Goal: Transaction & Acquisition: Purchase product/service

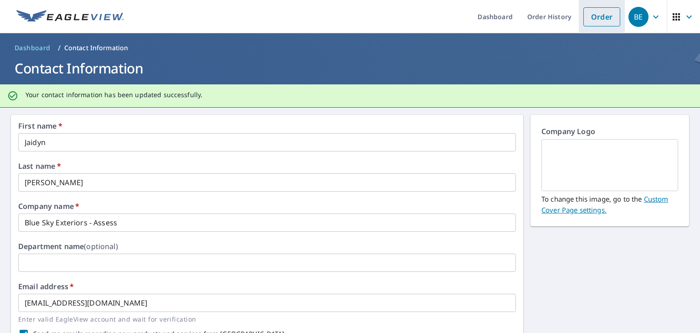
click at [584, 18] on link "Order" at bounding box center [602, 16] width 37 height 19
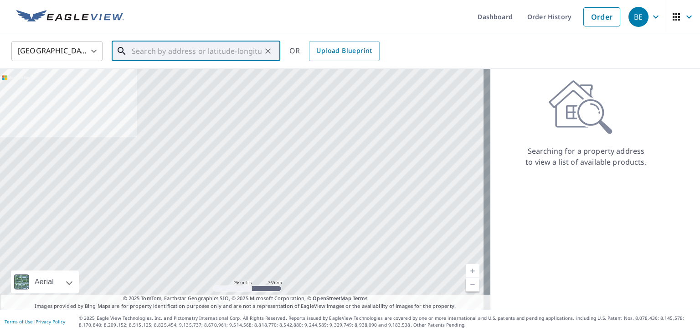
click at [185, 39] on input "text" at bounding box center [197, 51] width 130 height 26
paste input "[STREET_ADDRESS]"
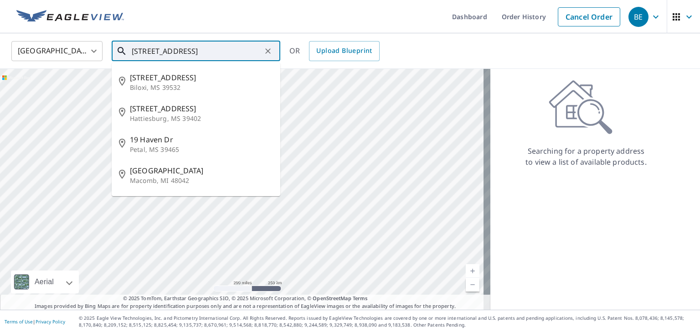
type input "[STREET_ADDRESS]"
click at [56, 44] on body "BE BE Dashboard Order History Cancel Order BE [GEOGRAPHIC_DATA] [GEOGRAPHIC_DAT…" at bounding box center [350, 166] width 700 height 333
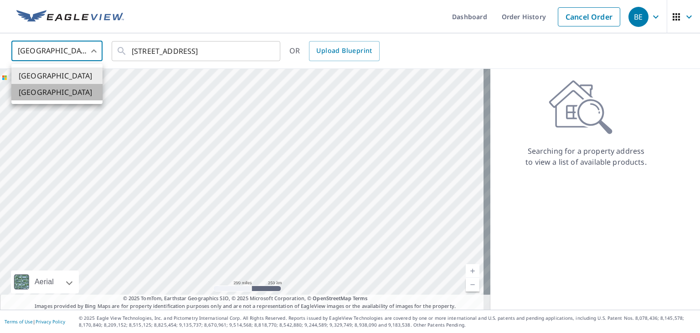
click at [50, 95] on li "[GEOGRAPHIC_DATA]" at bounding box center [56, 92] width 91 height 16
type input "CA"
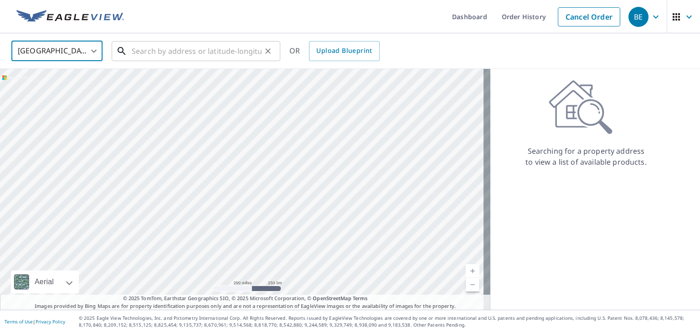
click at [185, 53] on input "text" at bounding box center [197, 51] width 130 height 26
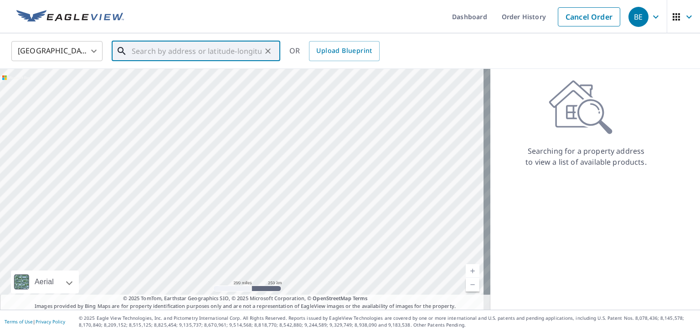
paste input "[STREET_ADDRESS]"
click at [155, 50] on input "[STREET_ADDRESS]" at bounding box center [197, 51] width 130 height 26
drag, startPoint x: 199, startPoint y: 50, endPoint x: 157, endPoint y: 52, distance: 42.0
click at [157, 52] on input "[STREET_ADDRESS]" at bounding box center [197, 51] width 130 height 26
click at [172, 83] on span "[STREET_ADDRESS]" at bounding box center [201, 77] width 143 height 11
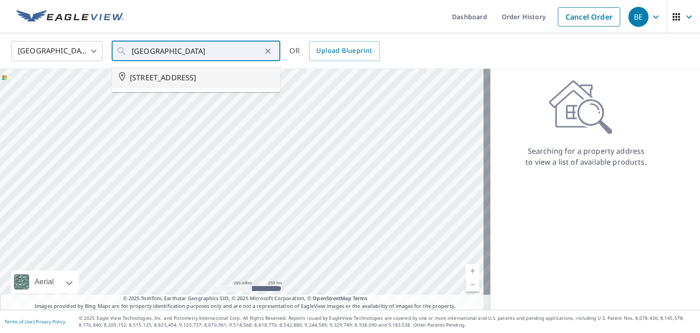
type input "[STREET_ADDRESS]"
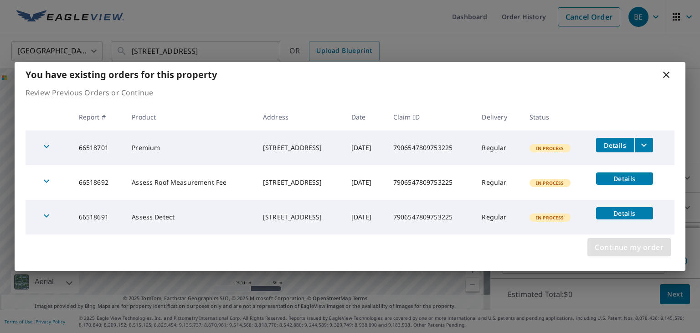
click at [617, 245] on span "Continue my order" at bounding box center [629, 247] width 69 height 13
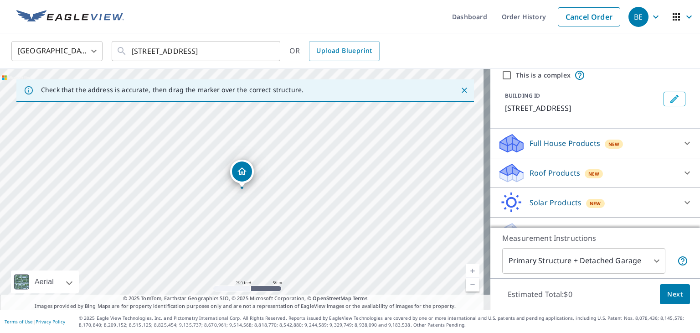
scroll to position [65, 0]
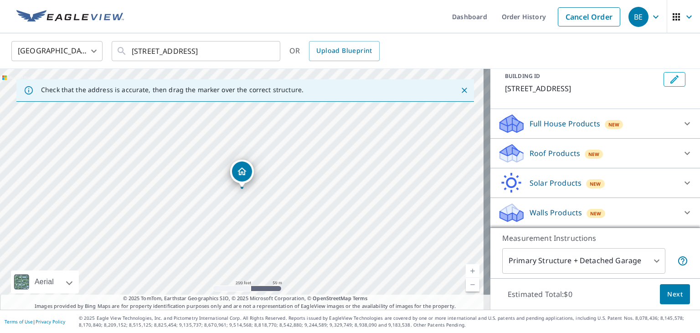
click at [616, 209] on div "Walls Products New" at bounding box center [587, 212] width 179 height 21
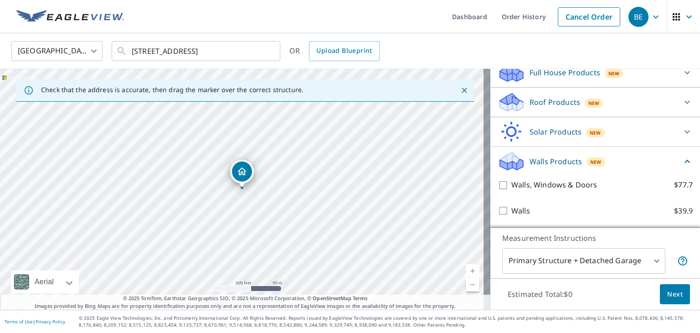
scroll to position [116, 0]
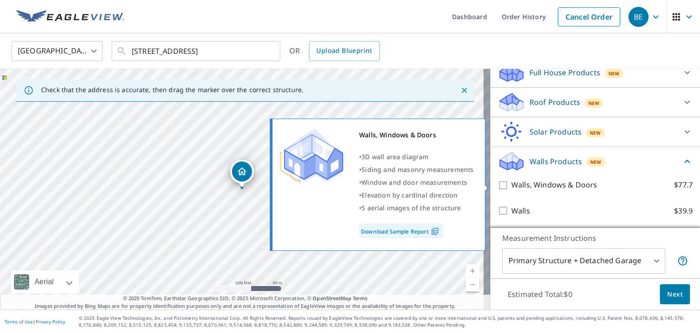
click at [498, 185] on input "Walls, Windows & Doors $77.7" at bounding box center [505, 185] width 14 height 11
checkbox input "true"
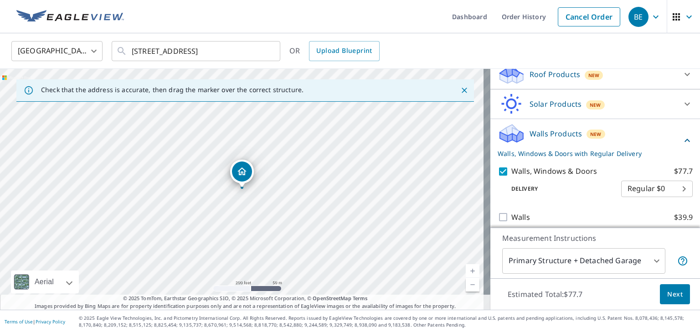
scroll to position [150, 0]
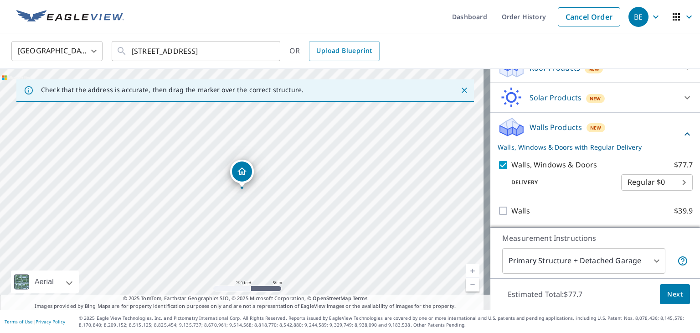
click at [668, 290] on span "Next" at bounding box center [676, 294] width 16 height 11
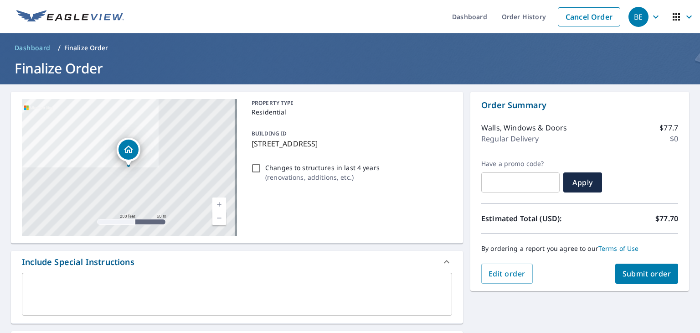
click at [638, 276] on span "Submit order" at bounding box center [647, 274] width 49 height 10
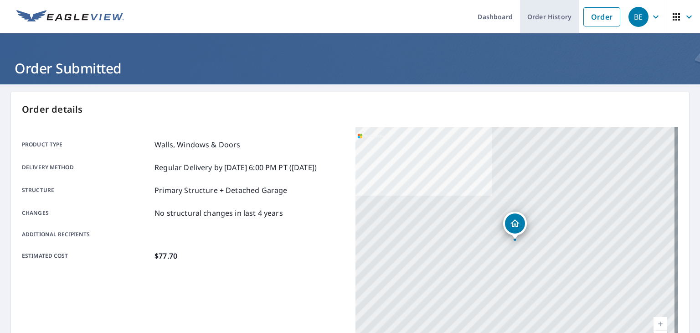
click at [559, 19] on link "Order History" at bounding box center [549, 16] width 59 height 33
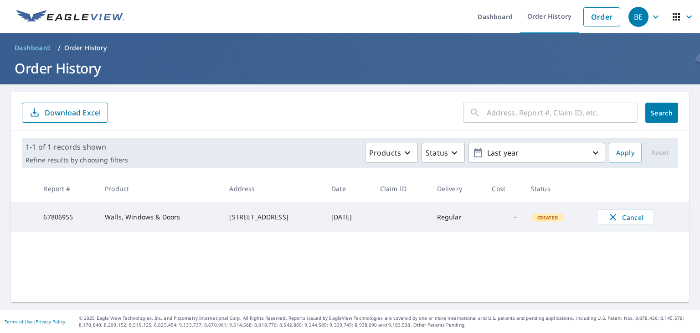
click at [517, 111] on input "text" at bounding box center [562, 113] width 151 height 26
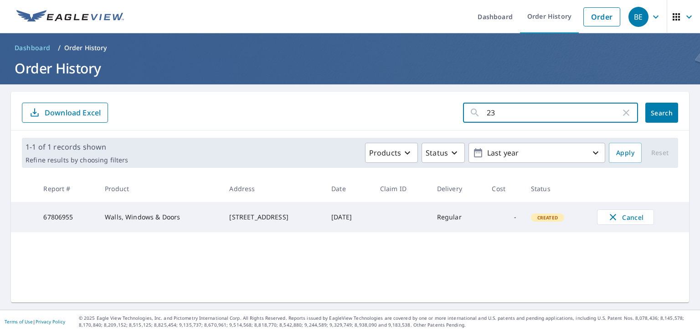
type input "2"
type input "6"
type input "67621298"
click button "Search" at bounding box center [662, 113] width 33 height 20
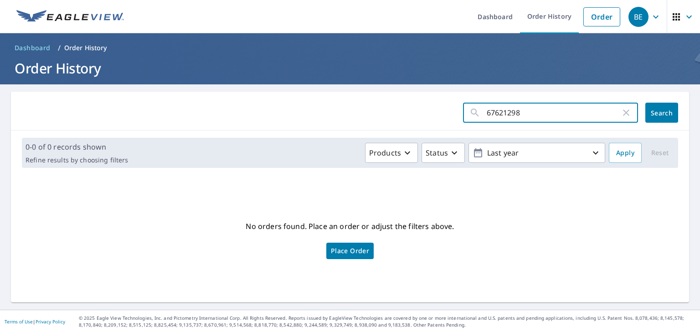
drag, startPoint x: 518, startPoint y: 114, endPoint x: 447, endPoint y: 117, distance: 71.2
click at [447, 117] on form "67621298 ​ Search" at bounding box center [350, 113] width 657 height 20
type input "[GEOGRAPHIC_DATA]"
click button "Search" at bounding box center [662, 113] width 33 height 20
click at [534, 112] on input "[GEOGRAPHIC_DATA]" at bounding box center [554, 113] width 134 height 26
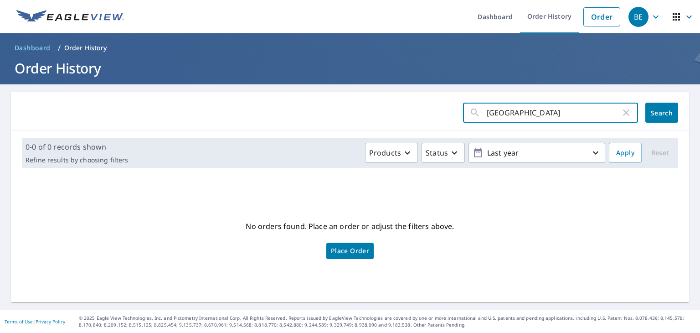
click at [571, 114] on input "[GEOGRAPHIC_DATA]" at bounding box center [554, 113] width 134 height 26
type input "231 panamount"
click button "Search" at bounding box center [662, 113] width 33 height 20
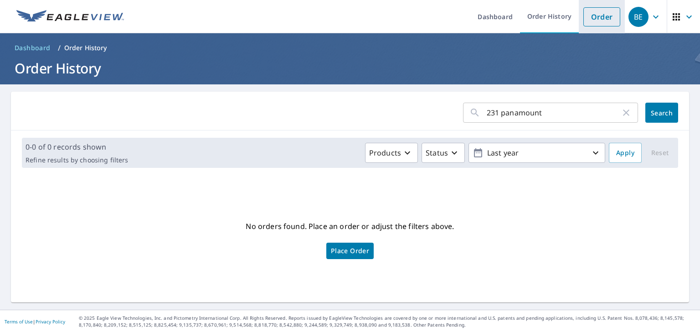
click at [588, 14] on link "Order" at bounding box center [602, 16] width 37 height 19
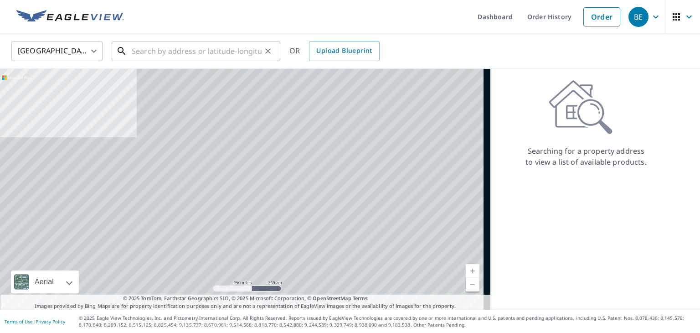
click at [198, 53] on input "text" at bounding box center [197, 51] width 130 height 26
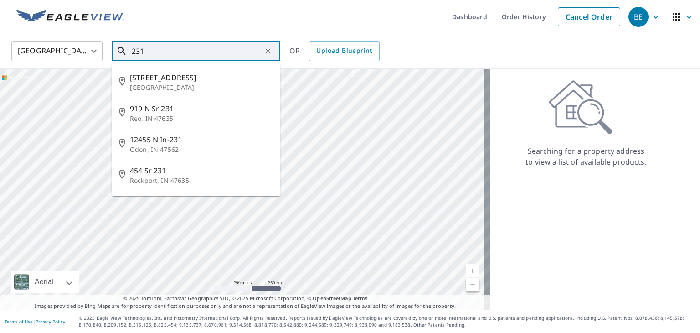
type input "231"
click at [72, 53] on body "BE BE Dashboard Order History Cancel Order BE [GEOGRAPHIC_DATA] [GEOGRAPHIC_DAT…" at bounding box center [350, 166] width 700 height 333
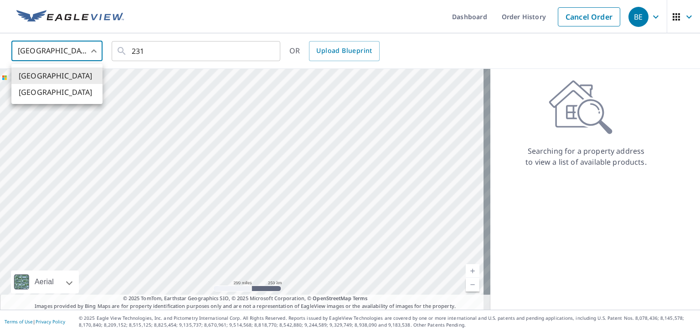
click at [56, 90] on li "[GEOGRAPHIC_DATA]" at bounding box center [56, 92] width 91 height 16
type input "CA"
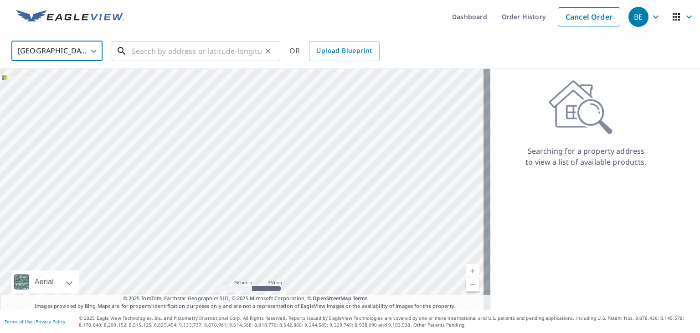
click at [170, 46] on input "text" at bounding box center [197, 51] width 130 height 26
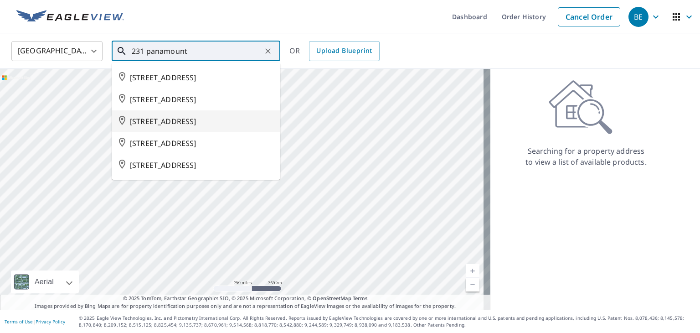
scroll to position [38, 0]
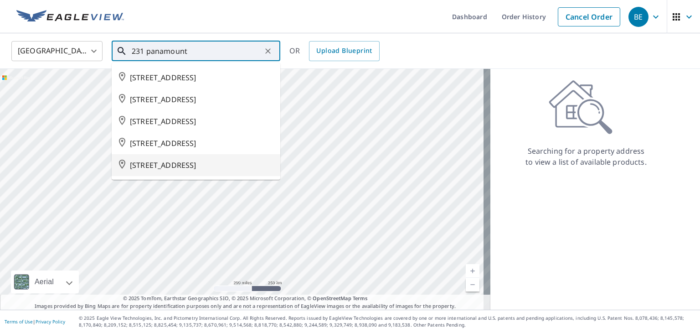
click at [190, 171] on span "[STREET_ADDRESS]" at bounding box center [201, 165] width 143 height 11
type input "[STREET_ADDRESS]"
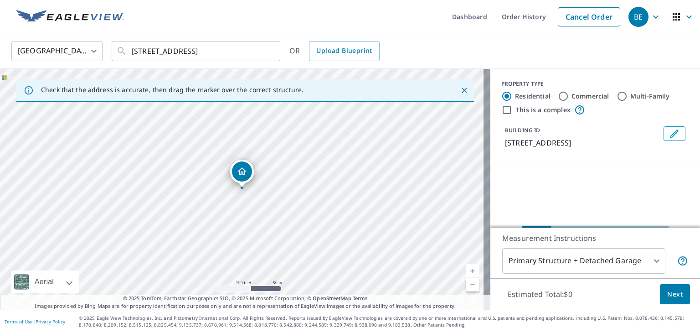
click at [434, 31] on ul "Dashboard Order History Cancel Order" at bounding box center [377, 16] width 496 height 33
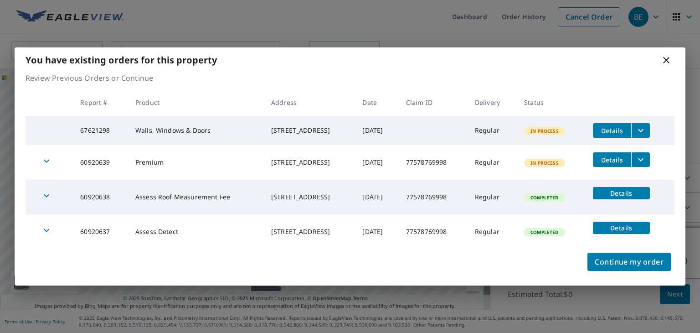
click at [644, 129] on icon "filesDropdownBtn-67621298" at bounding box center [640, 130] width 5 height 3
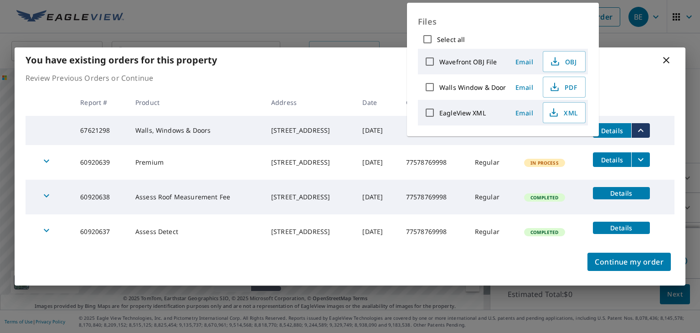
click at [647, 129] on icon "filesDropdownBtn-67621298" at bounding box center [641, 130] width 11 height 11
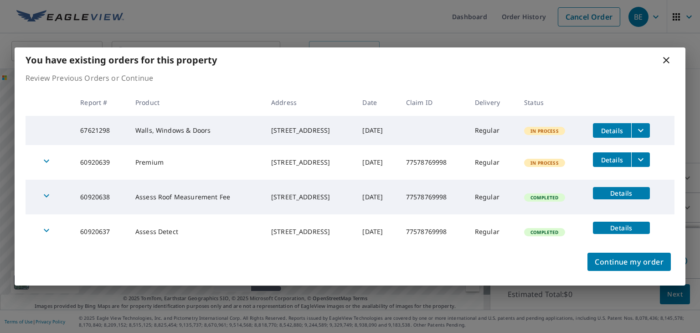
click at [626, 128] on span "Details" at bounding box center [612, 130] width 27 height 9
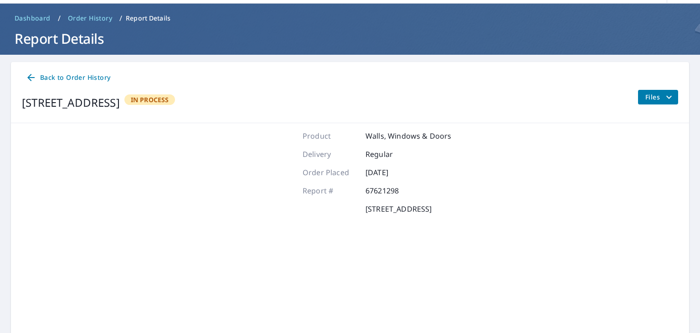
scroll to position [46, 0]
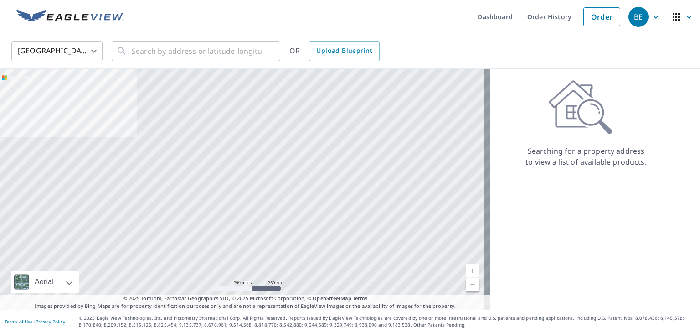
click at [81, 52] on body "BE BE Dashboard Order History Order BE United States US ​ ​ OR Upload Blueprint…" at bounding box center [350, 166] width 700 height 333
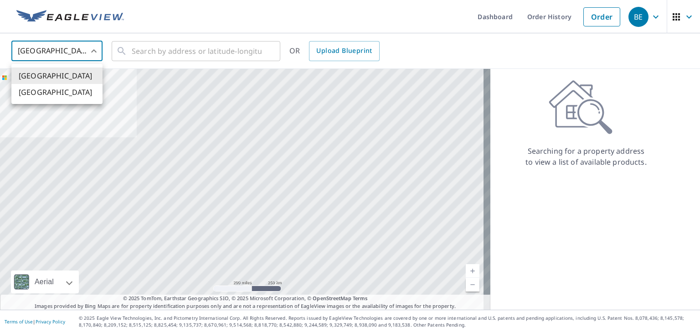
click at [62, 90] on li "[GEOGRAPHIC_DATA]" at bounding box center [56, 92] width 91 height 16
type input "CA"
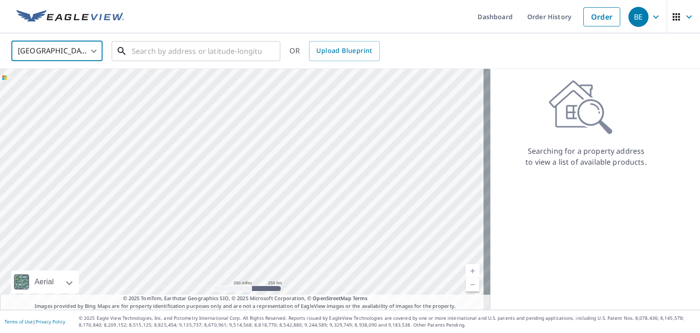
click at [148, 47] on input "text" at bounding box center [197, 51] width 130 height 26
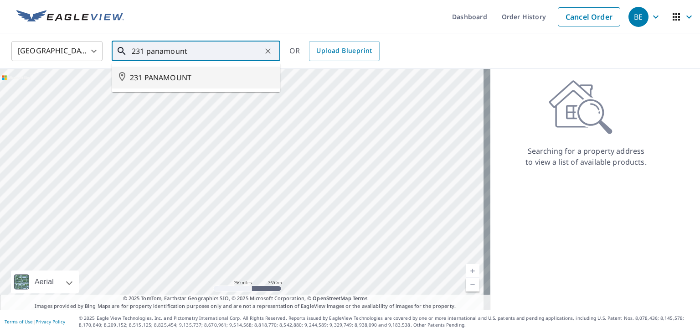
click at [208, 51] on input "231 panamount" at bounding box center [197, 51] width 130 height 26
click at [175, 83] on span "[STREET_ADDRESS]" at bounding box center [201, 77] width 143 height 11
type input "[STREET_ADDRESS]"
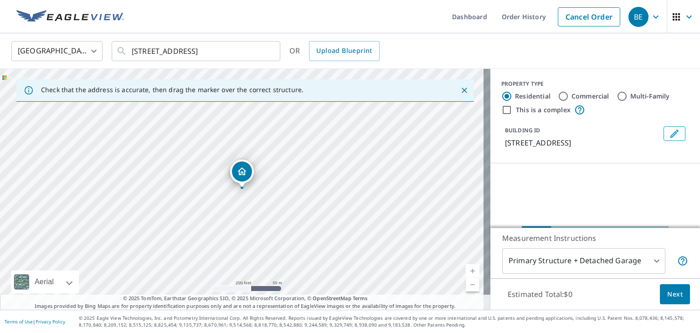
click at [485, 39] on div "[GEOGRAPHIC_DATA] CA ​ 231 PANAMOUNT GDNS NW CALGARY AB T3K5V3 ​ OR Upload Blue…" at bounding box center [350, 51] width 700 height 36
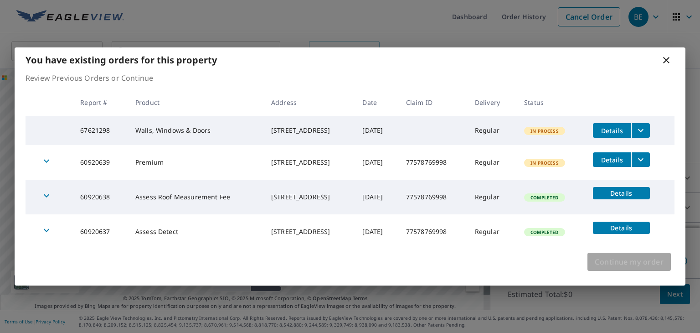
click at [626, 264] on span "Continue my order" at bounding box center [629, 261] width 69 height 13
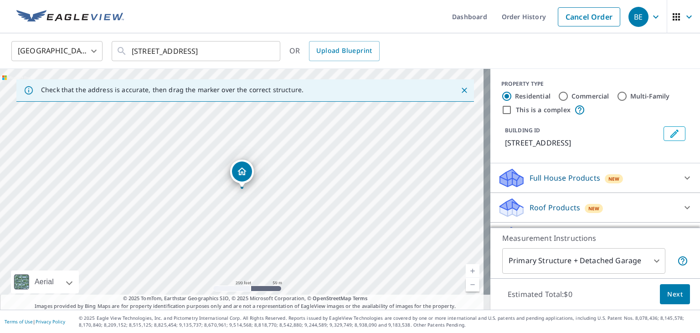
click at [460, 88] on icon "Close" at bounding box center [464, 90] width 9 height 9
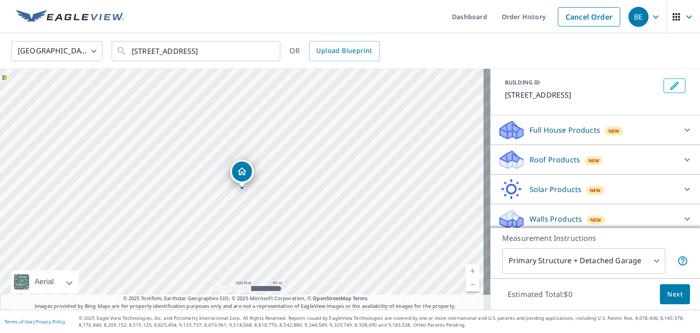
scroll to position [65, 0]
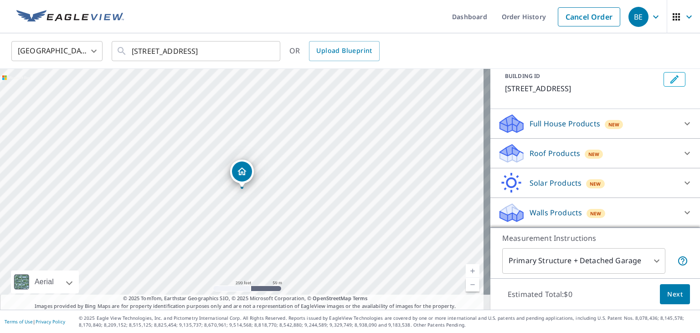
click at [564, 208] on p "Walls Products" at bounding box center [556, 212] width 52 height 11
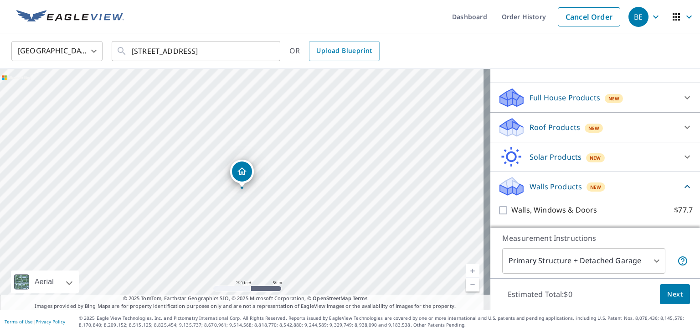
scroll to position [116, 0]
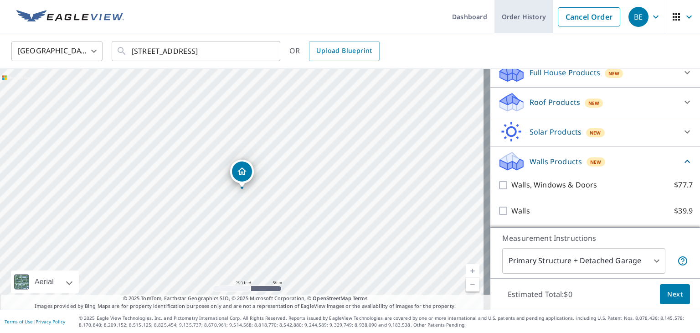
click at [507, 15] on link "Order History" at bounding box center [524, 16] width 59 height 33
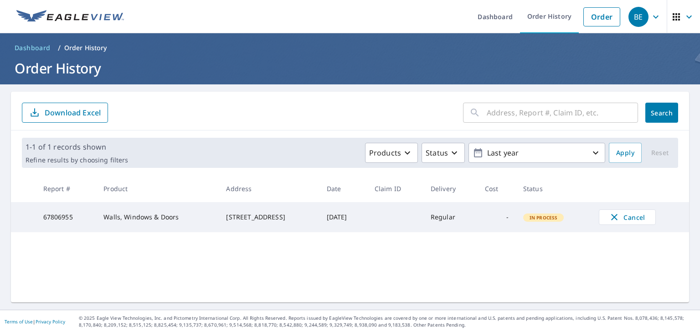
click at [40, 47] on span "Dashboard" at bounding box center [33, 47] width 36 height 9
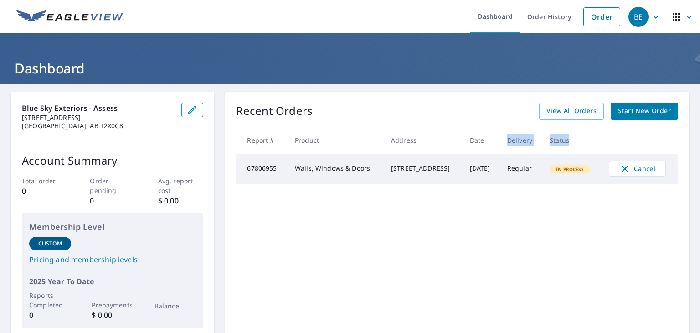
drag, startPoint x: 509, startPoint y: 139, endPoint x: 598, endPoint y: 138, distance: 88.5
click at [598, 138] on tr "Report # Product Address Date Delivery Status" at bounding box center [457, 140] width 442 height 27
click at [602, 138] on th at bounding box center [640, 140] width 77 height 27
click at [586, 19] on link "Order" at bounding box center [602, 16] width 37 height 19
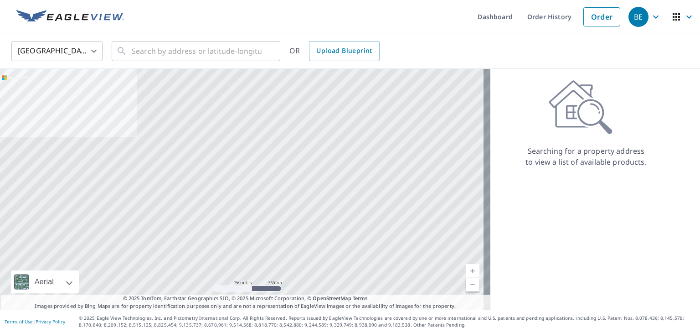
click at [82, 55] on body "BE BE Dashboard Order History Order BE United States US ​ ​ OR Upload Blueprint…" at bounding box center [350, 166] width 700 height 333
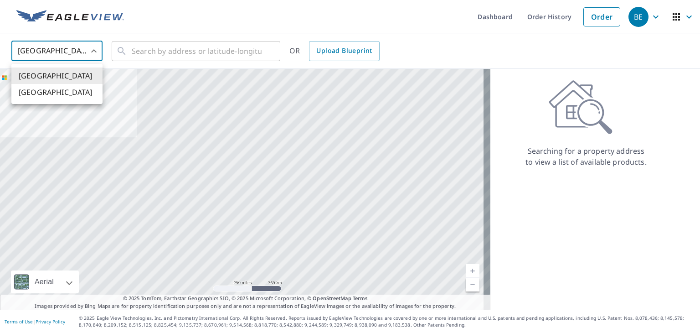
click at [77, 93] on li "[GEOGRAPHIC_DATA]" at bounding box center [56, 92] width 91 height 16
type input "CA"
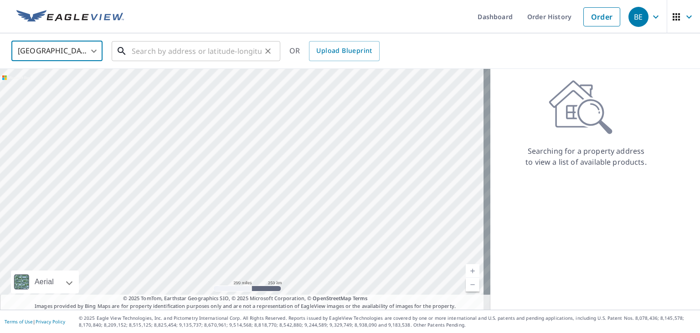
click at [157, 55] on input "text" at bounding box center [197, 51] width 130 height 26
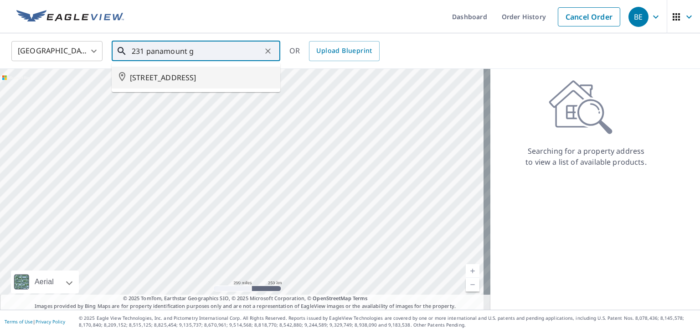
click at [171, 83] on span "[STREET_ADDRESS]" at bounding box center [201, 77] width 143 height 11
type input "[STREET_ADDRESS]"
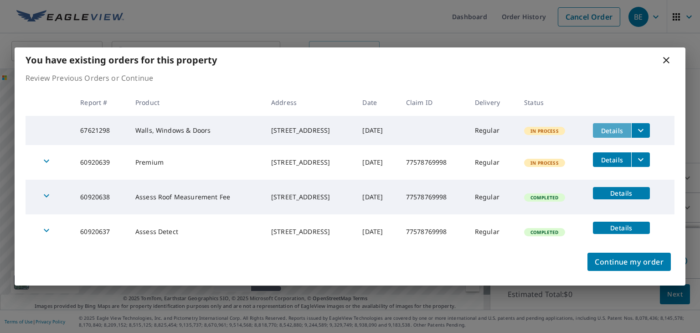
click at [626, 131] on span "Details" at bounding box center [612, 130] width 27 height 9
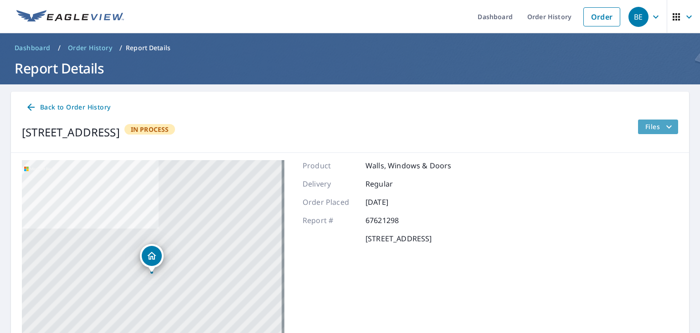
click at [656, 124] on span "Files" at bounding box center [660, 126] width 29 height 11
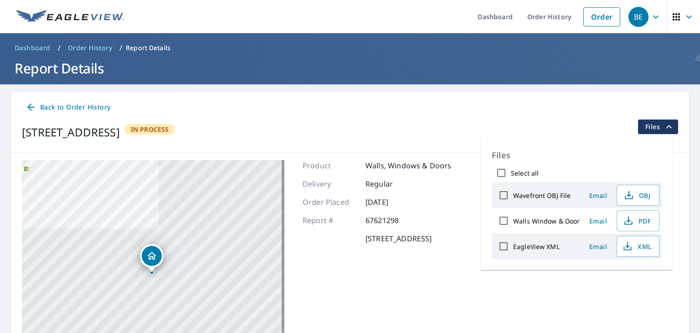
click at [419, 129] on div "[STREET_ADDRESS] In Process Files" at bounding box center [350, 132] width 657 height 26
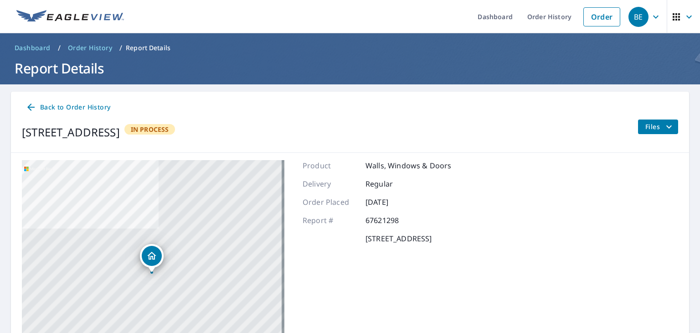
click at [175, 128] on span "In Process" at bounding box center [149, 129] width 49 height 9
click at [357, 221] on div "Report # 67621298" at bounding box center [377, 220] width 149 height 11
drag, startPoint x: 361, startPoint y: 221, endPoint x: 396, endPoint y: 221, distance: 35.1
click at [396, 221] on div "Report # 67621298" at bounding box center [377, 220] width 149 height 11
click at [427, 207] on div "Order Placed [DATE]" at bounding box center [377, 202] width 149 height 11
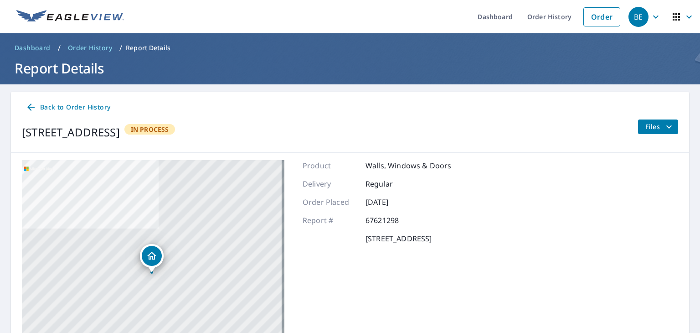
click at [684, 17] on icon "button" at bounding box center [689, 16] width 11 height 11
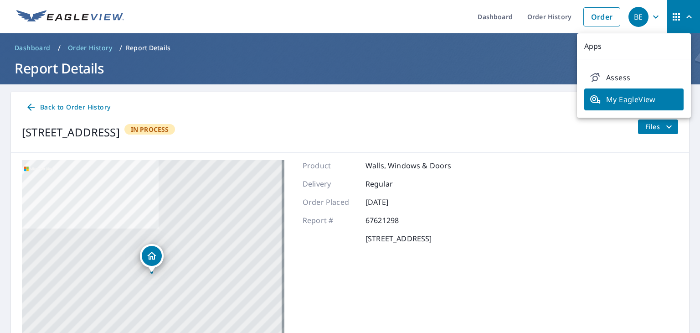
click at [639, 36] on p "Apps" at bounding box center [634, 46] width 114 height 26
click at [640, 30] on button "BE" at bounding box center [646, 16] width 42 height 33
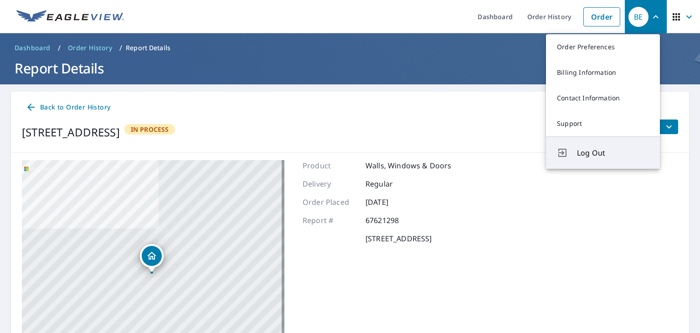
click at [581, 145] on button "Log Out" at bounding box center [603, 152] width 114 height 32
